Goal: Navigation & Orientation: Find specific page/section

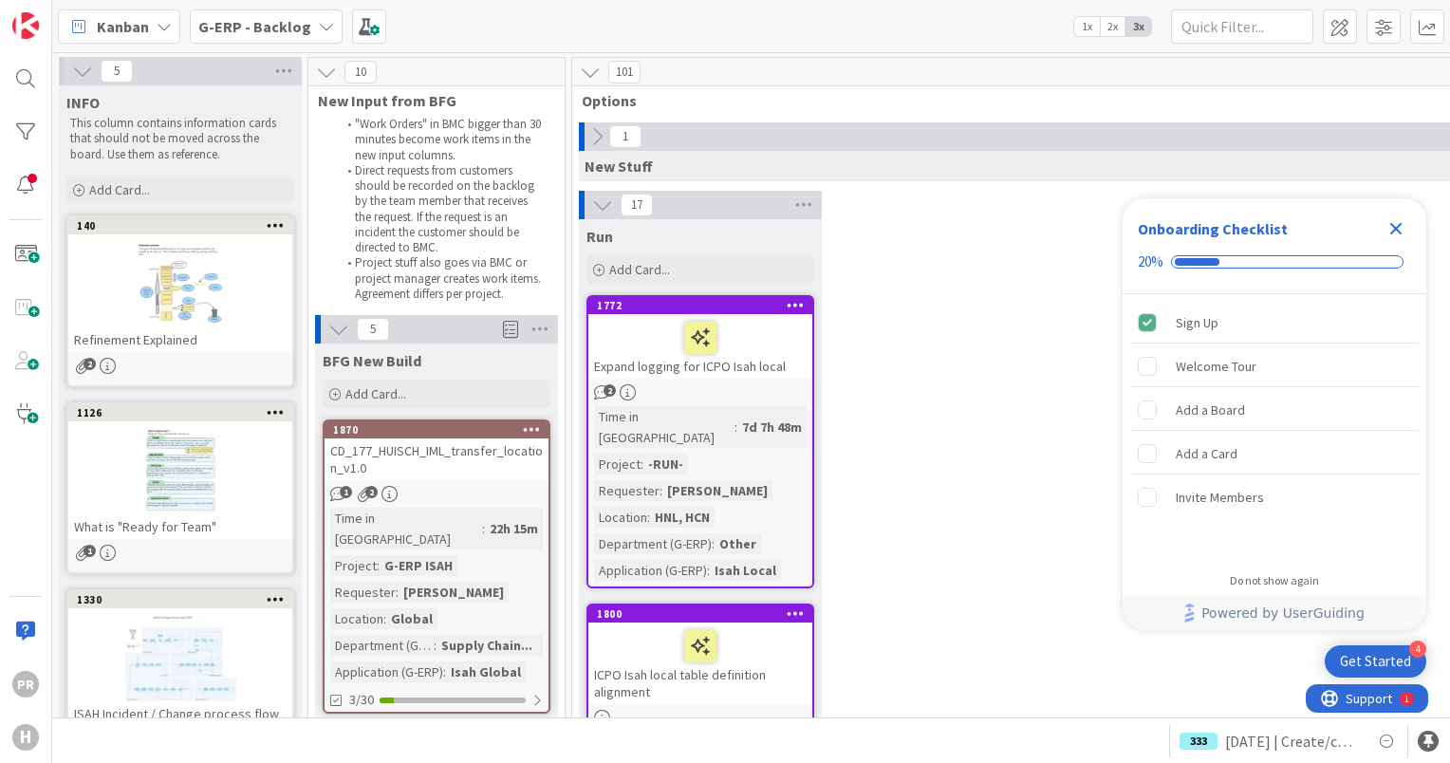
scroll to position [2941, 0]
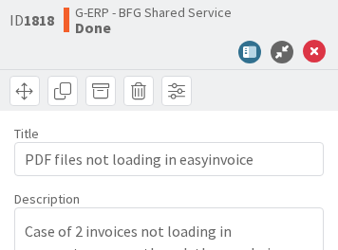
type textarea "x"
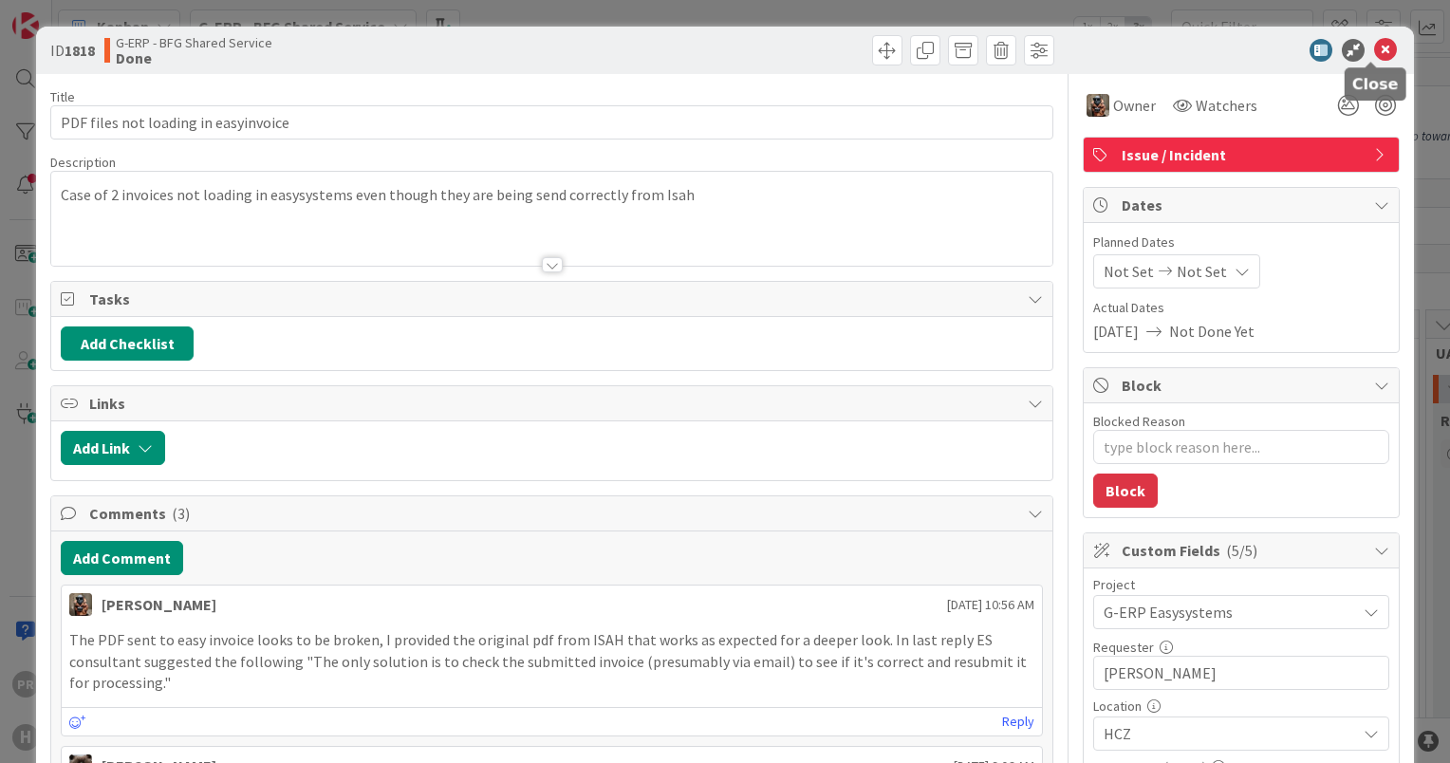
click at [337, 46] on icon at bounding box center [1385, 50] width 23 height 23
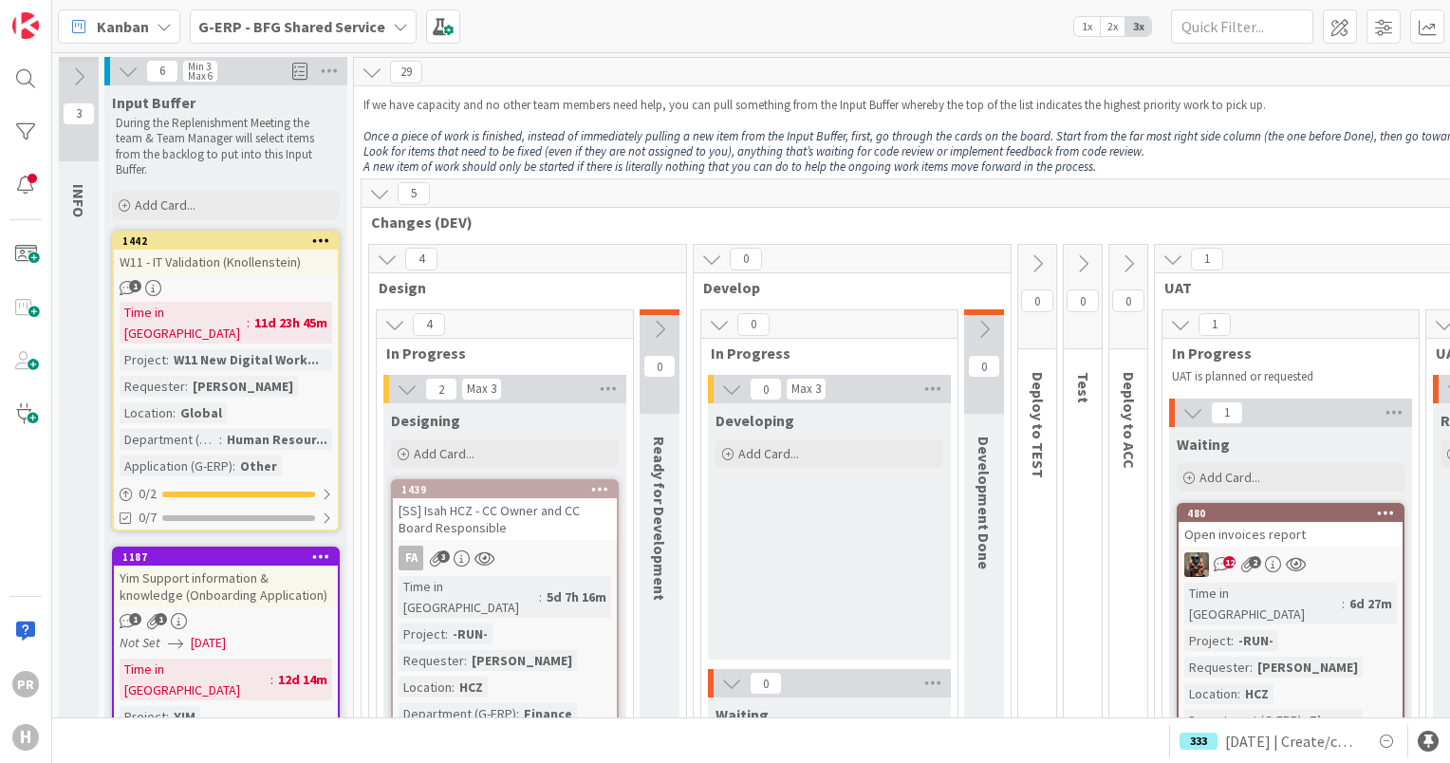
click at [255, 27] on b "G-ERP - BFG Shared Service" at bounding box center [291, 26] width 187 height 19
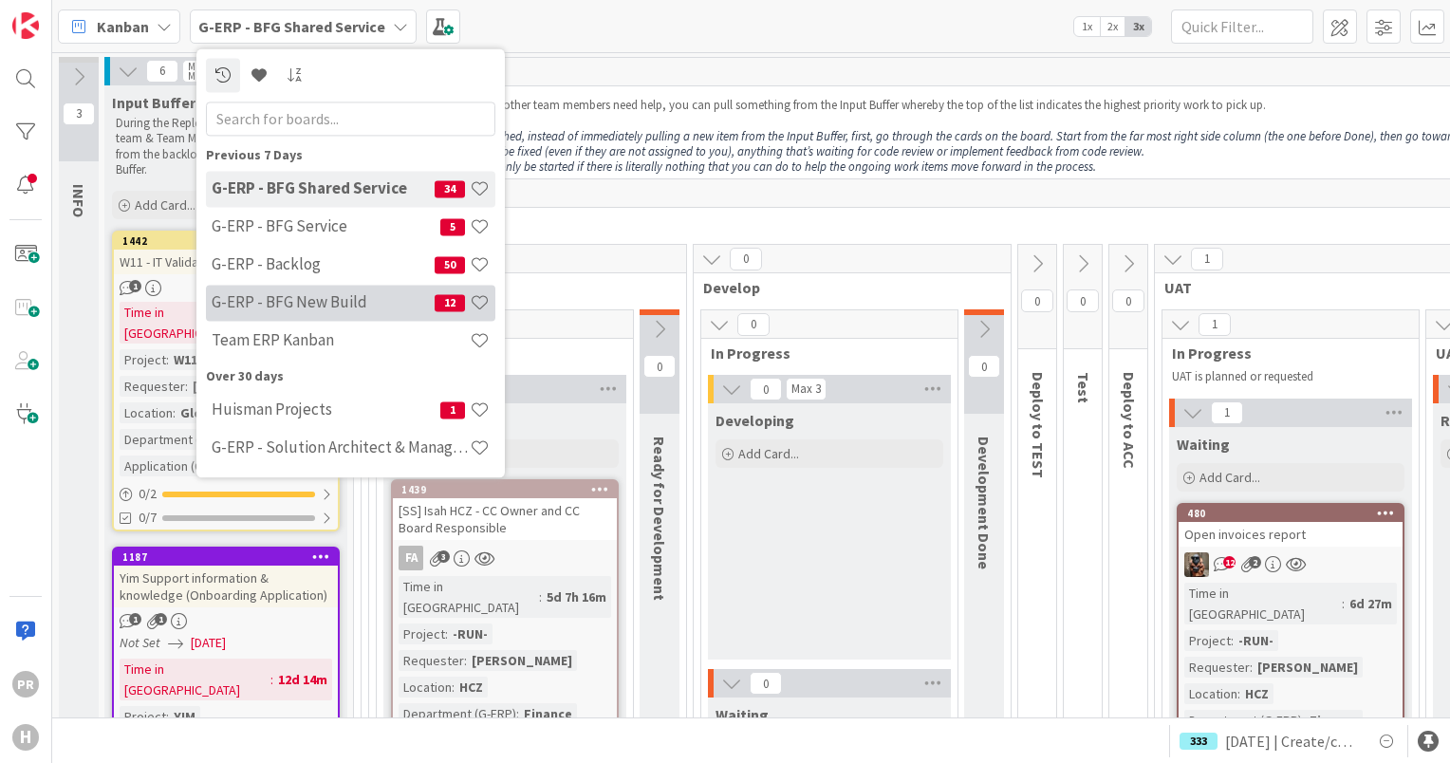
click at [337, 250] on h4 "G-ERP - BFG New Build" at bounding box center [323, 302] width 223 height 19
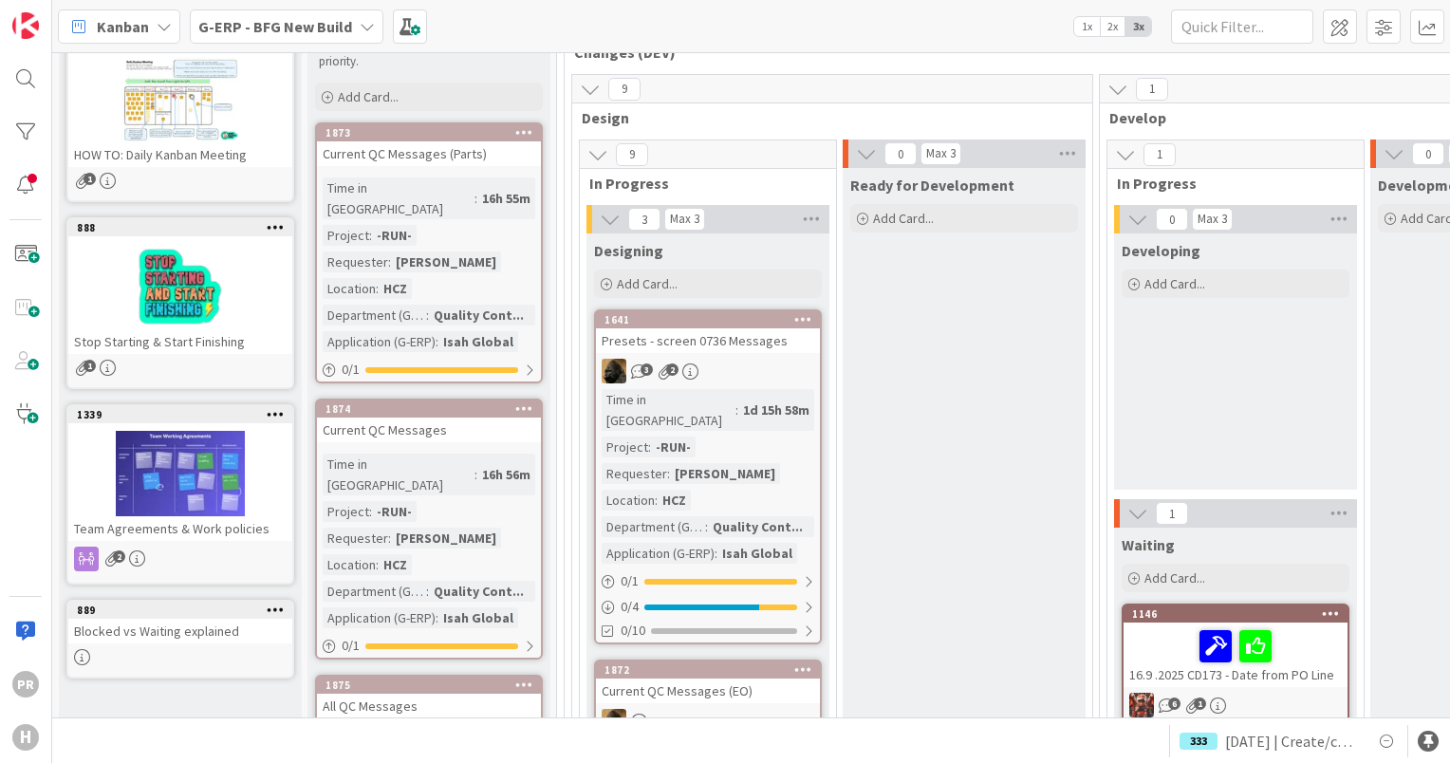
scroll to position [379, 0]
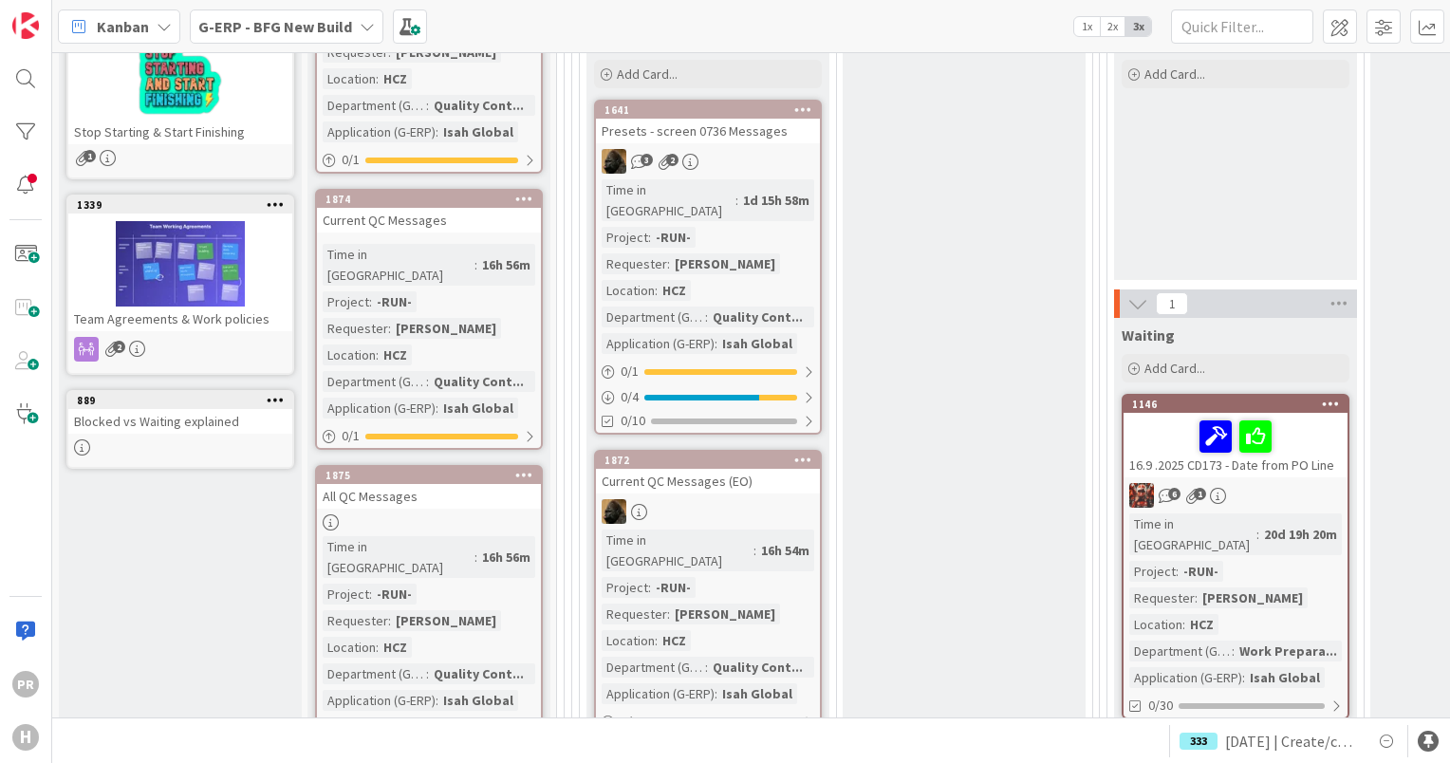
click at [48, 67] on div "PR H" at bounding box center [26, 381] width 52 height 763
click at [0, 82] on html "PR H Kanban G-ERP - BFG New Build 1x 2x 3x 4 INFO This column can be used for i…" at bounding box center [725, 381] width 1450 height 763
click at [38, 76] on div at bounding box center [26, 79] width 38 height 38
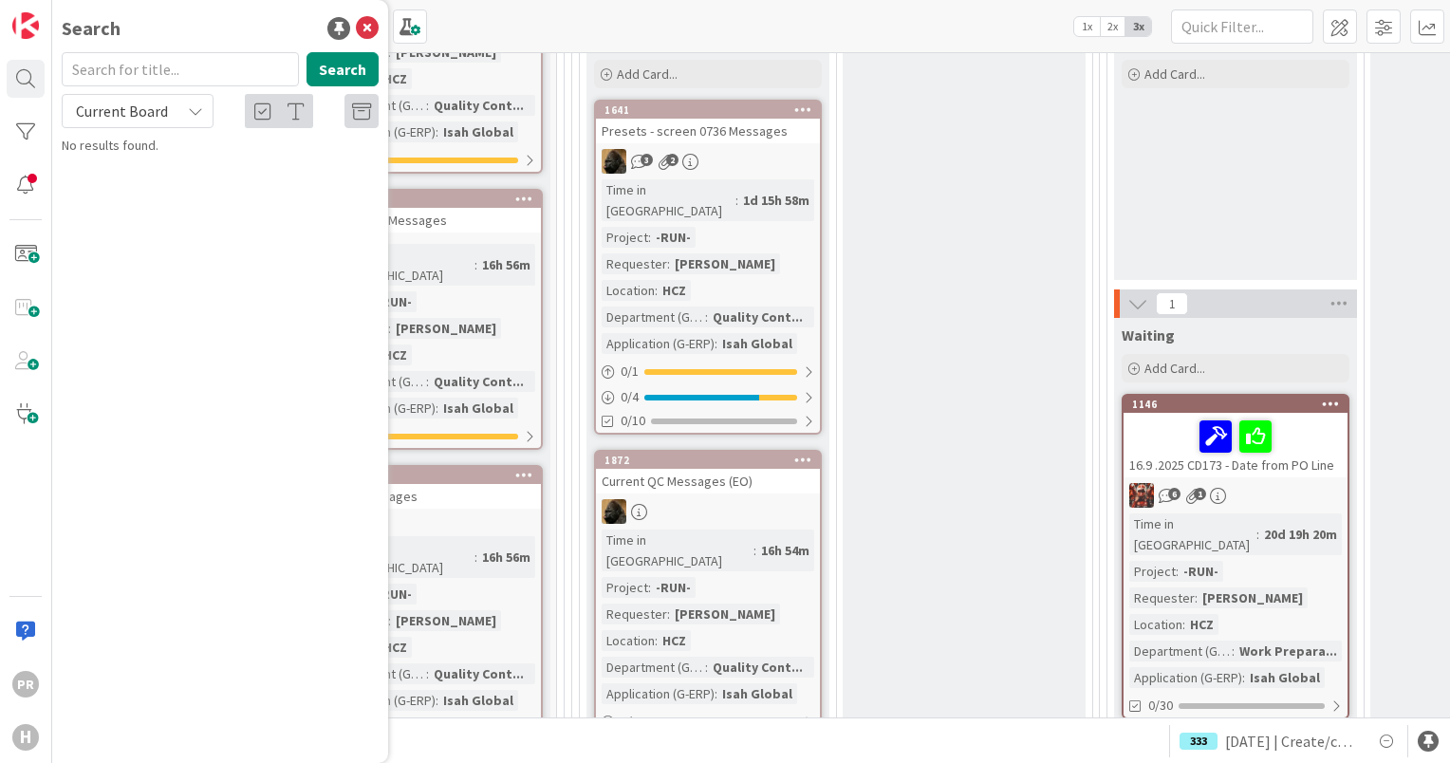
click at [160, 104] on span "Current Board" at bounding box center [122, 111] width 92 height 19
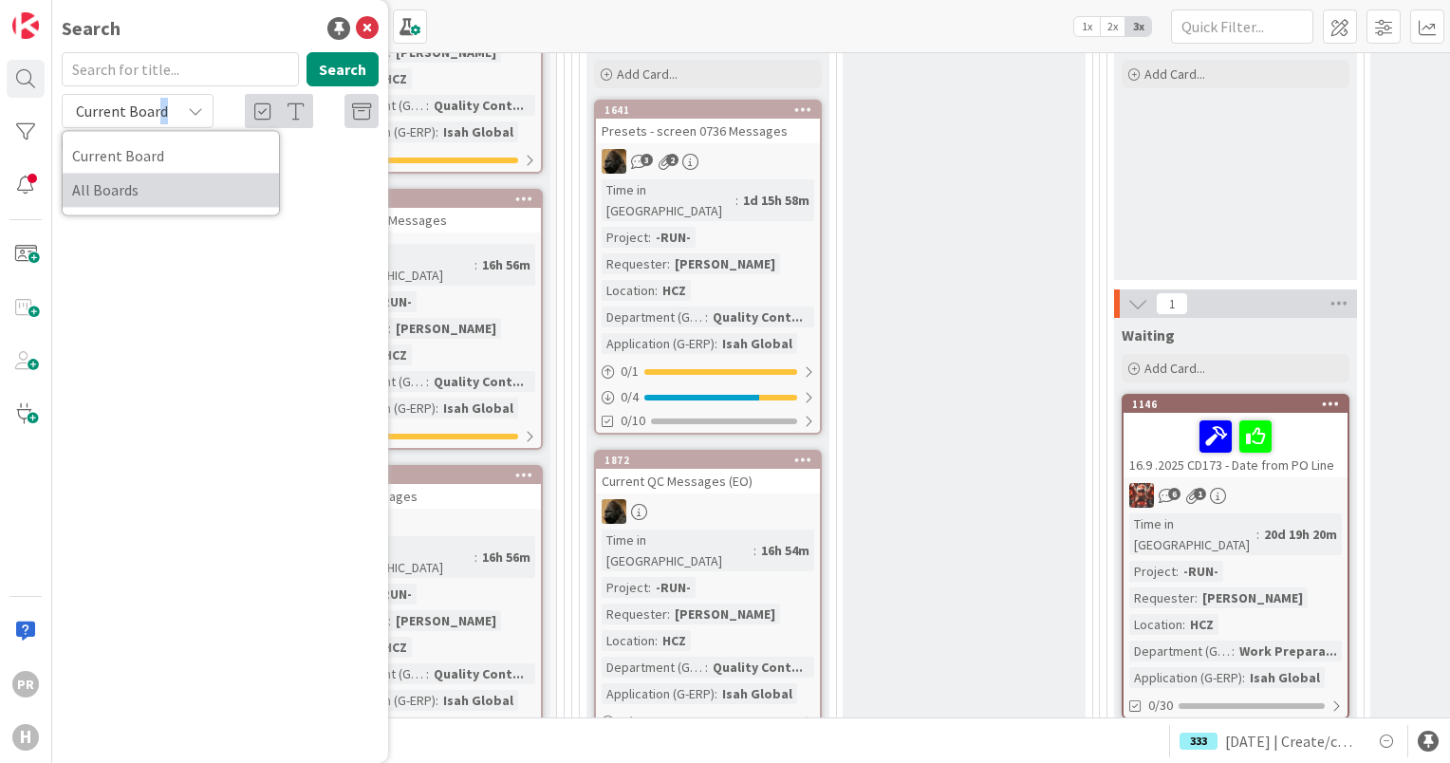
drag, startPoint x: 160, startPoint y: 104, endPoint x: 144, endPoint y: 185, distance: 82.2
click at [152, 194] on span "All Boards" at bounding box center [170, 190] width 197 height 28
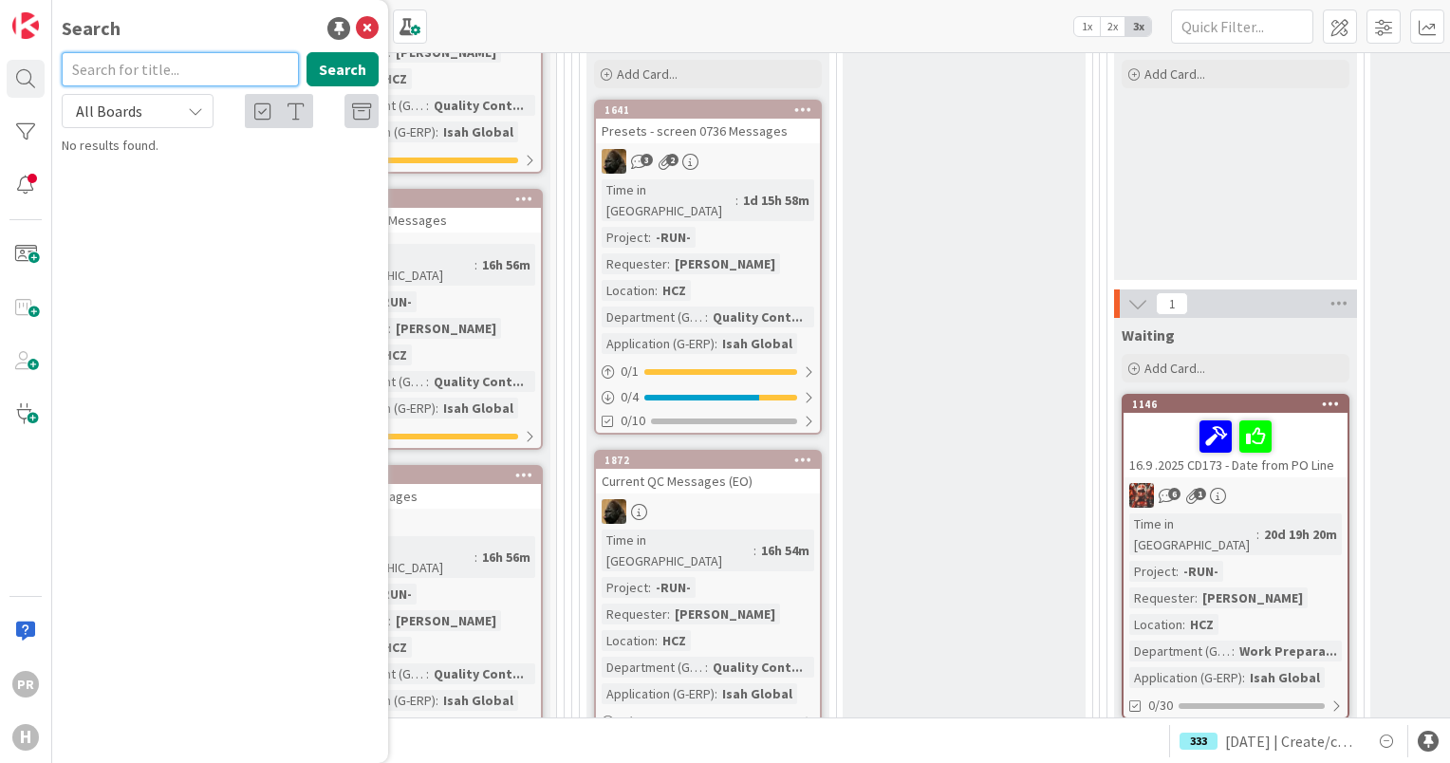
click at [135, 82] on input "text" at bounding box center [180, 69] width 237 height 34
type input "replication"
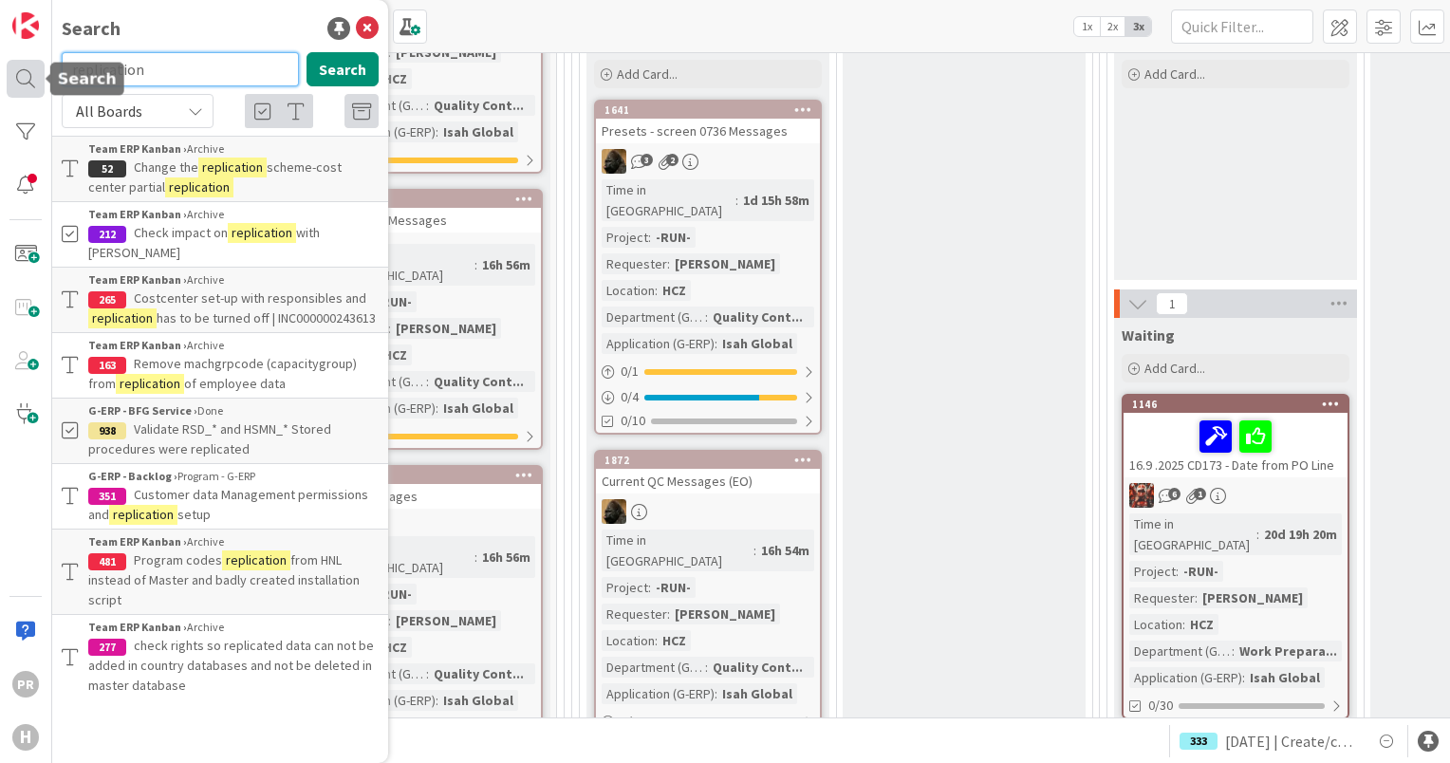
drag, startPoint x: 147, startPoint y: 76, endPoint x: 13, endPoint y: 72, distance: 133.8
click at [13, 72] on div "PR H Search replication Search All Boards Current Board All Boards Team ERP Kan…" at bounding box center [26, 381] width 52 height 763
click at [337, 28] on icon at bounding box center [367, 28] width 23 height 23
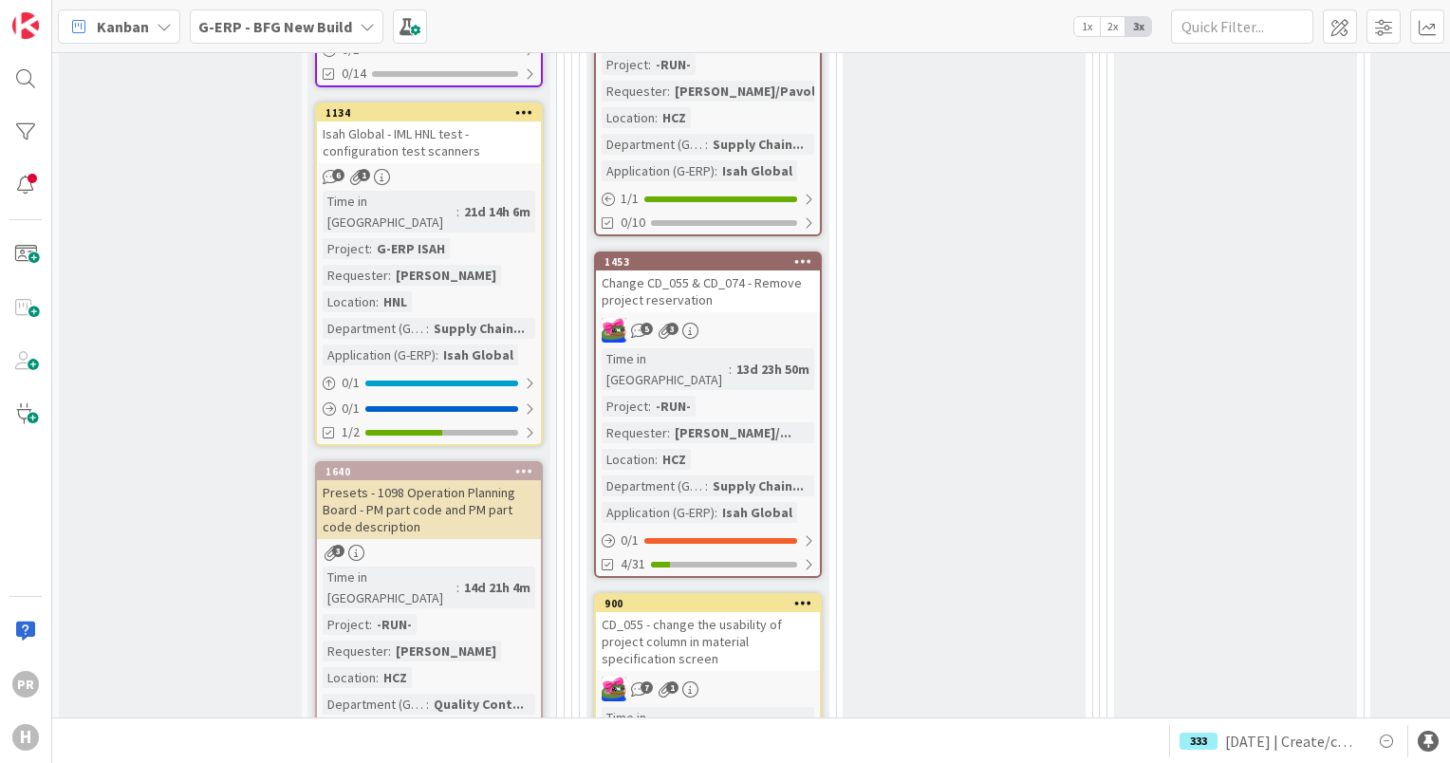
scroll to position [1992, 0]
